Goal: Check status: Check status

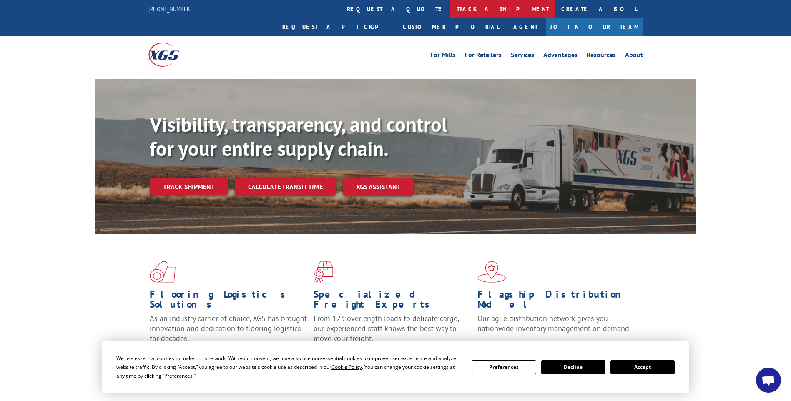
click at [451, 11] on link "track a shipment" at bounding box center [503, 9] width 105 height 18
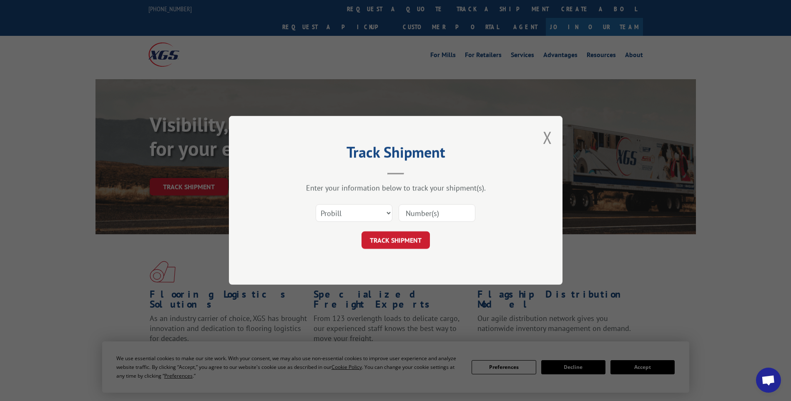
click at [415, 217] on input at bounding box center [437, 214] width 77 height 18
paste input "17401854"
type input "17401854"
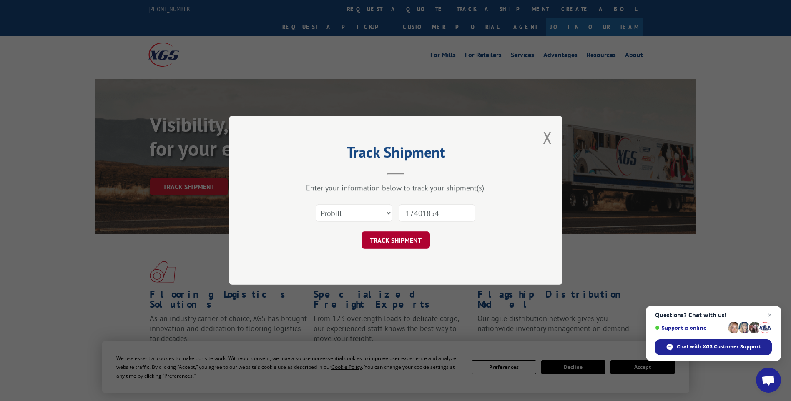
click at [396, 245] on button "TRACK SHIPMENT" at bounding box center [396, 241] width 68 height 18
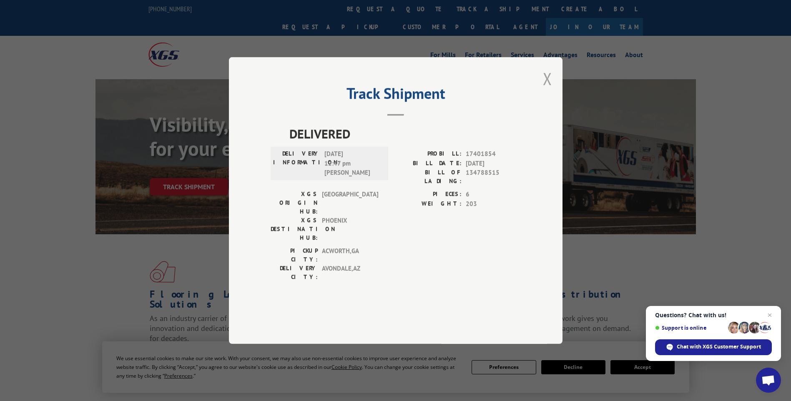
click at [547, 90] on button "Close modal" at bounding box center [547, 79] width 9 height 22
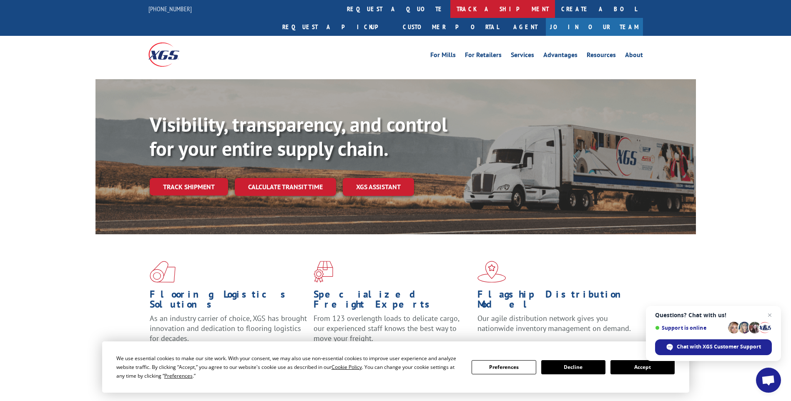
click at [451, 7] on link "track a shipment" at bounding box center [503, 9] width 105 height 18
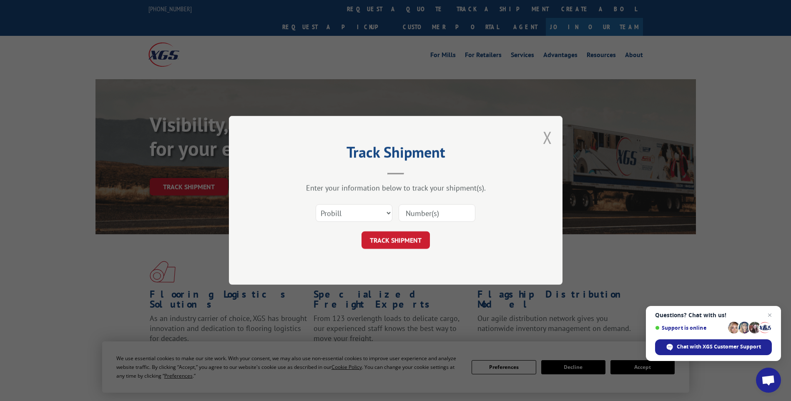
click at [546, 142] on button "Close modal" at bounding box center [547, 137] width 9 height 22
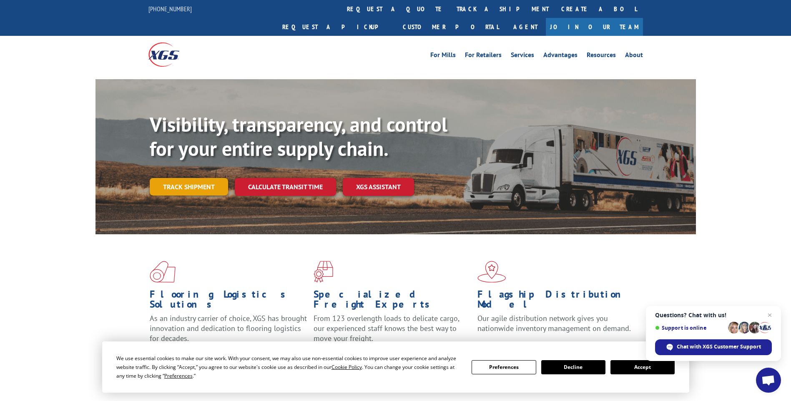
click at [197, 178] on link "Track shipment" at bounding box center [189, 187] width 78 height 18
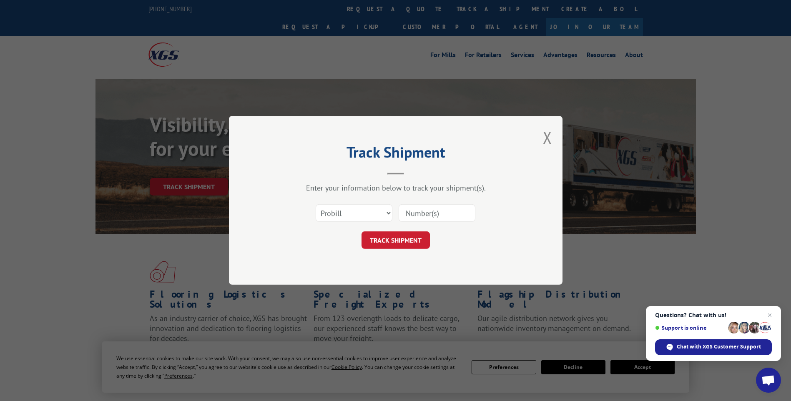
click at [421, 207] on input at bounding box center [437, 214] width 77 height 18
paste input "17401854"
type input "17401854"
click at [401, 239] on button "TRACK SHIPMENT" at bounding box center [396, 241] width 68 height 18
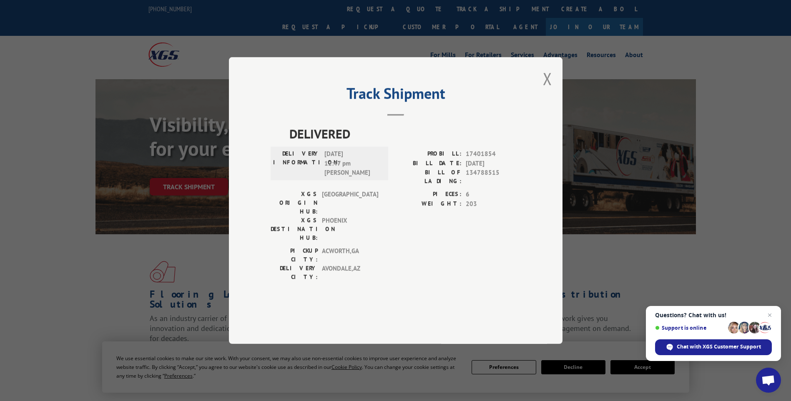
click at [391, 116] on header "Track Shipment" at bounding box center [396, 102] width 250 height 28
click at [315, 178] on label "DELIVERY INFORMATION:" at bounding box center [296, 163] width 47 height 28
drag, startPoint x: 315, startPoint y: 196, endPoint x: 309, endPoint y: 159, distance: 38.0
click at [309, 143] on span "DELIVERED" at bounding box center [406, 133] width 232 height 19
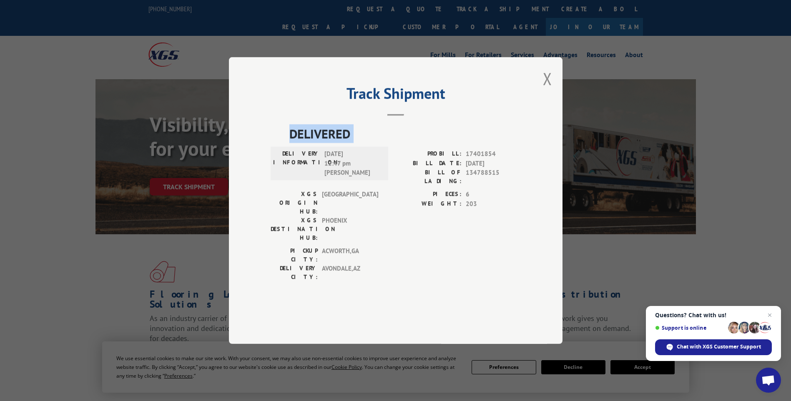
click at [309, 143] on span "DELIVERED" at bounding box center [406, 133] width 232 height 19
click at [546, 90] on button "Close modal" at bounding box center [547, 79] width 9 height 22
